Goal: Transaction & Acquisition: Purchase product/service

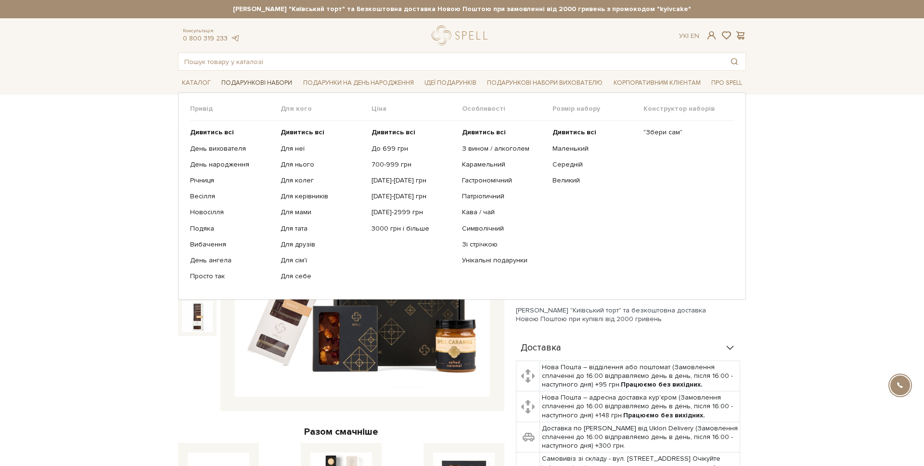
click at [248, 83] on link "Подарункові набори" at bounding box center [257, 83] width 78 height 15
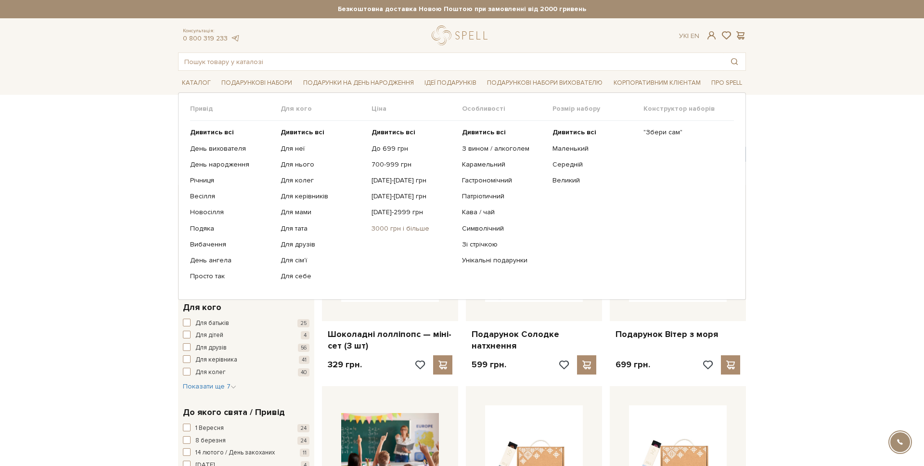
click at [389, 229] on link "3000 грн і більше" at bounding box center [413, 228] width 83 height 9
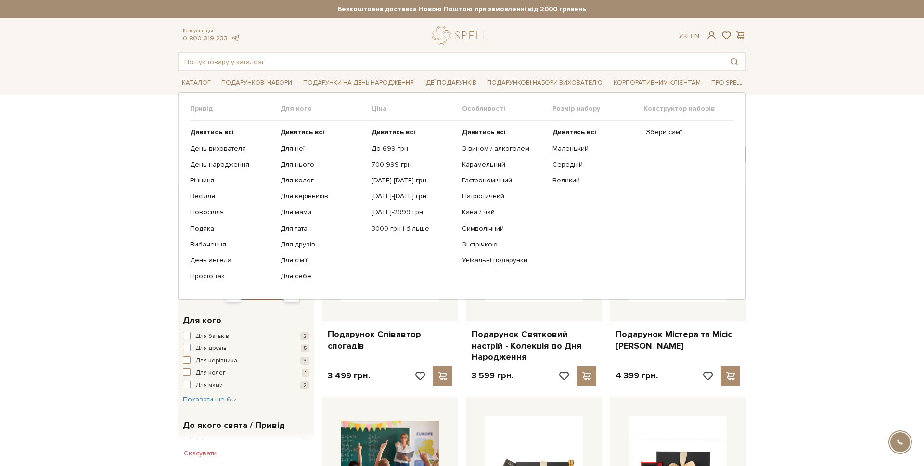
click at [513, 153] on ul "Дивитись всі З вином / алкоголем Карамельний Гастрономічний Патріотичний Кава /…" at bounding box center [507, 204] width 90 height 167
click at [510, 148] on link "З вином / алкоголем" at bounding box center [503, 148] width 83 height 9
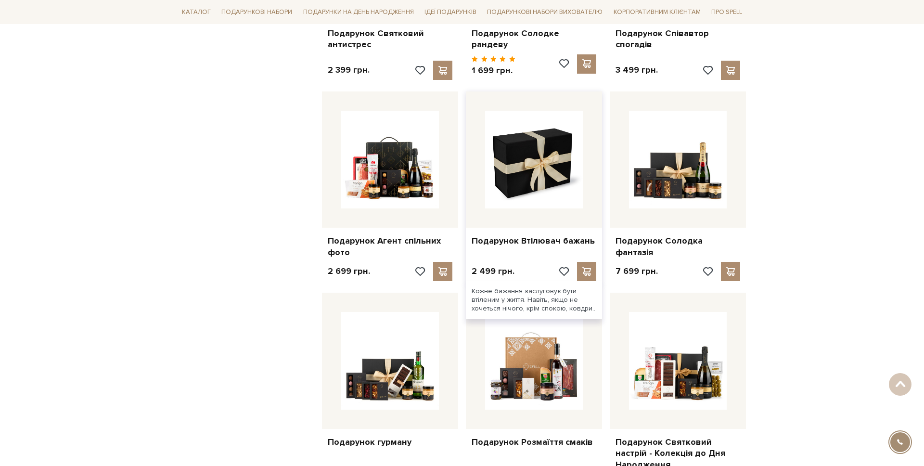
scroll to position [704, 0]
